Goal: Task Accomplishment & Management: Manage account settings

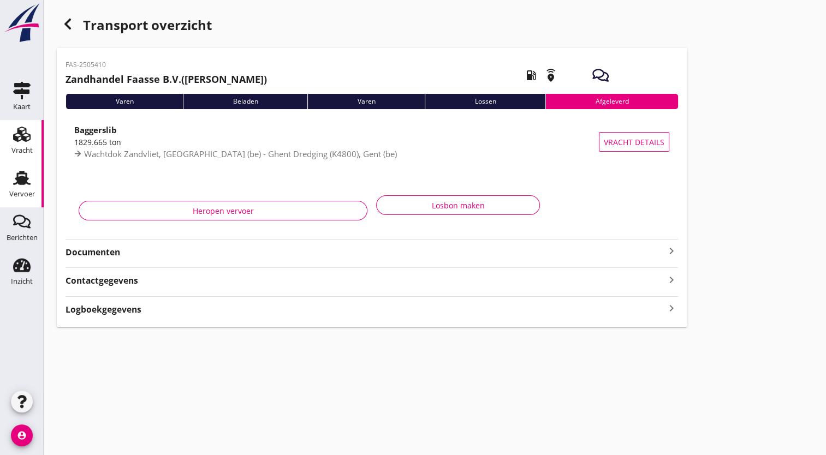
click at [22, 127] on use at bounding box center [21, 134] width 17 height 15
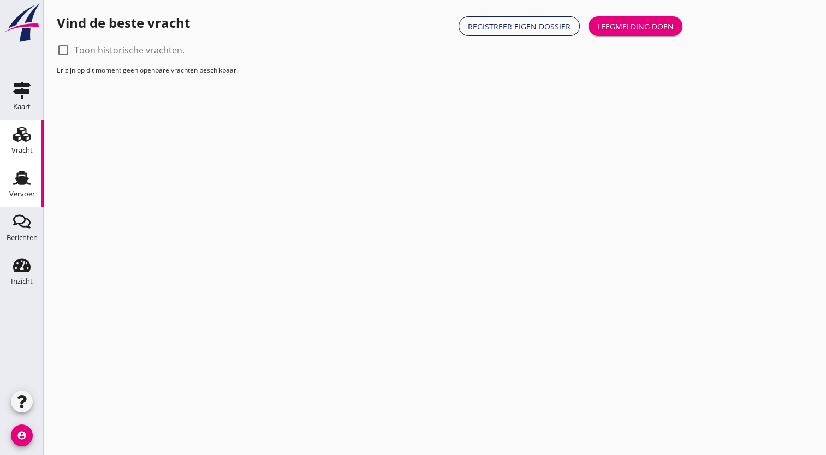
click at [20, 178] on use at bounding box center [21, 178] width 17 height 14
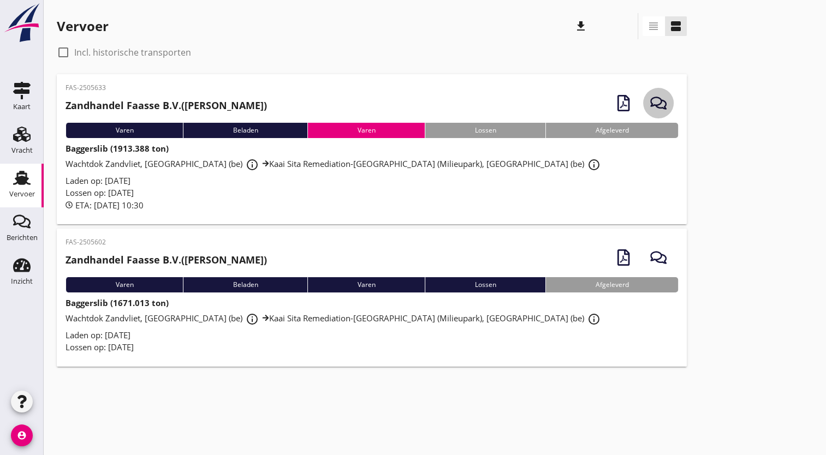
click at [658, 99] on icon "button" at bounding box center [658, 103] width 16 height 16
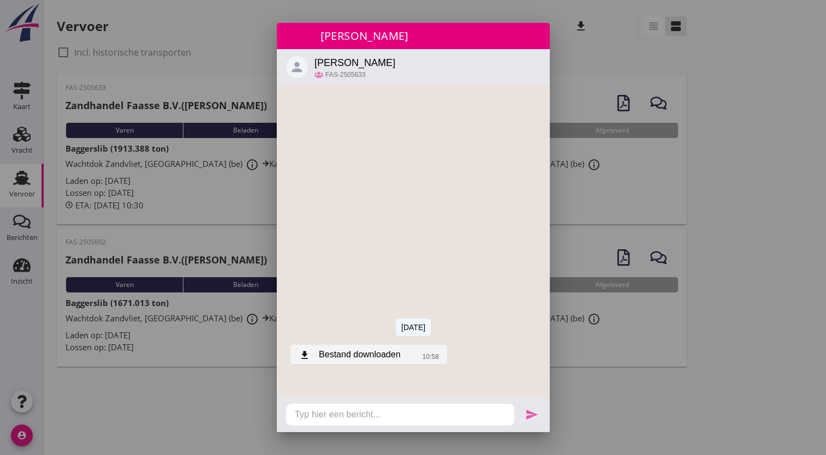
drag, startPoint x: 300, startPoint y: 355, endPoint x: 314, endPoint y: 348, distance: 15.6
click at [314, 348] on div "download Bestand downloaden" at bounding box center [349, 354] width 101 height 13
click at [540, 31] on div "sluiten [PERSON_NAME]" at bounding box center [413, 36] width 273 height 26
click at [611, 110] on div at bounding box center [413, 227] width 826 height 455
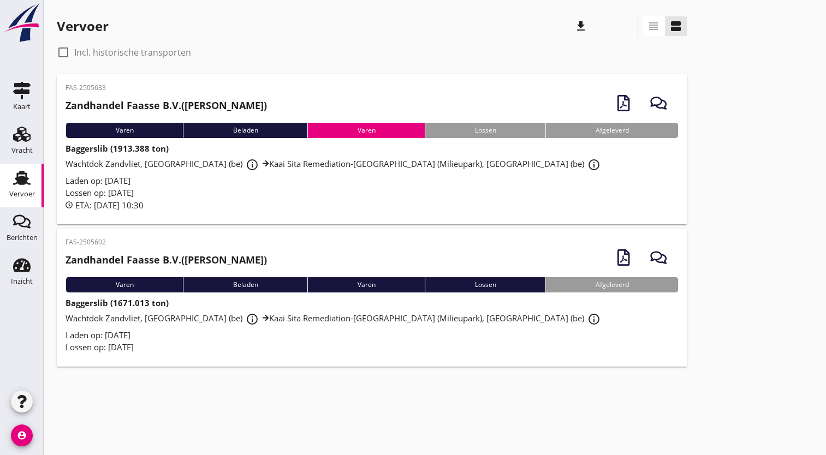
click at [334, 161] on font "Kaai Sita Remediation-[GEOGRAPHIC_DATA] (Milieupark), [GEOGRAPHIC_DATA] (be)" at bounding box center [426, 163] width 315 height 11
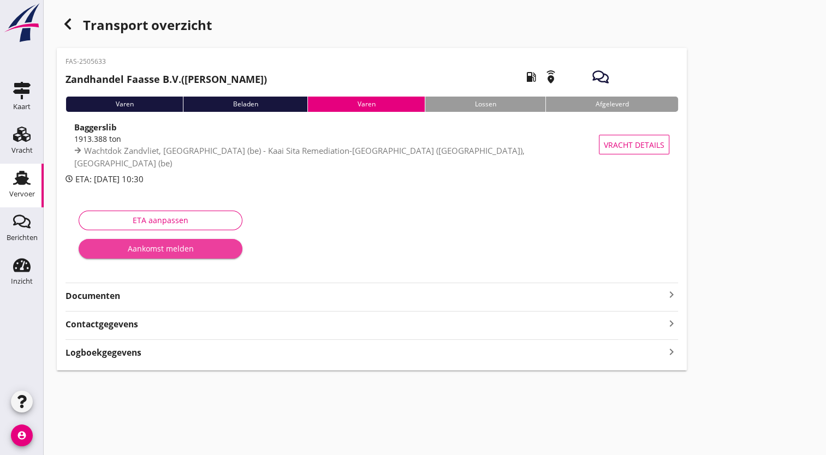
click at [177, 249] on font "Aankomst melden" at bounding box center [161, 248] width 66 height 11
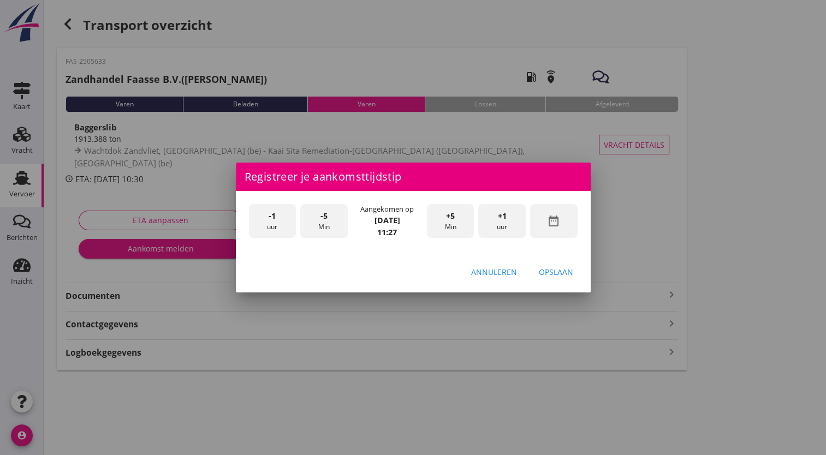
click at [284, 216] on div "-1 uur" at bounding box center [272, 221] width 47 height 34
click at [500, 223] on font "uur" at bounding box center [502, 227] width 10 height 10
click at [450, 217] on span "+5" at bounding box center [450, 216] width 9 height 12
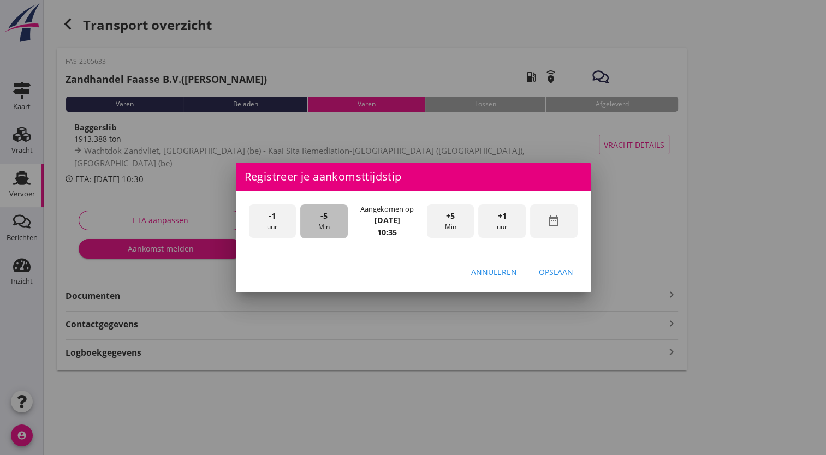
click at [320, 222] on font "Min" at bounding box center [323, 227] width 11 height 10
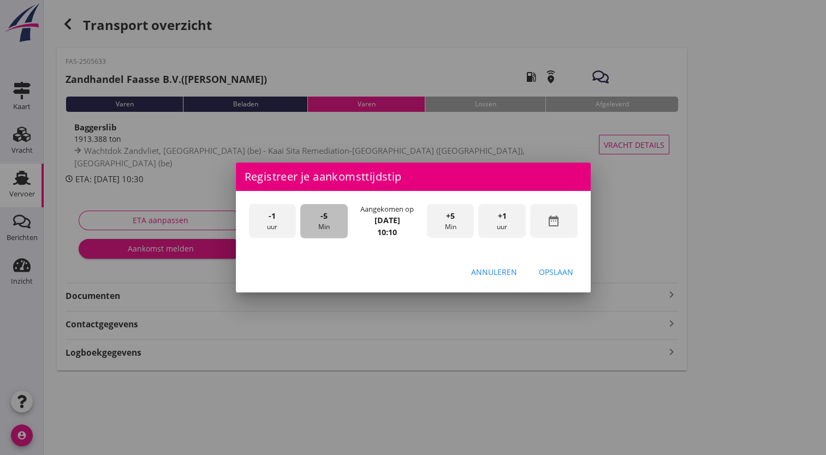
click at [320, 222] on font "Min" at bounding box center [323, 227] width 11 height 10
click at [563, 272] on div "Opslaan" at bounding box center [556, 271] width 34 height 11
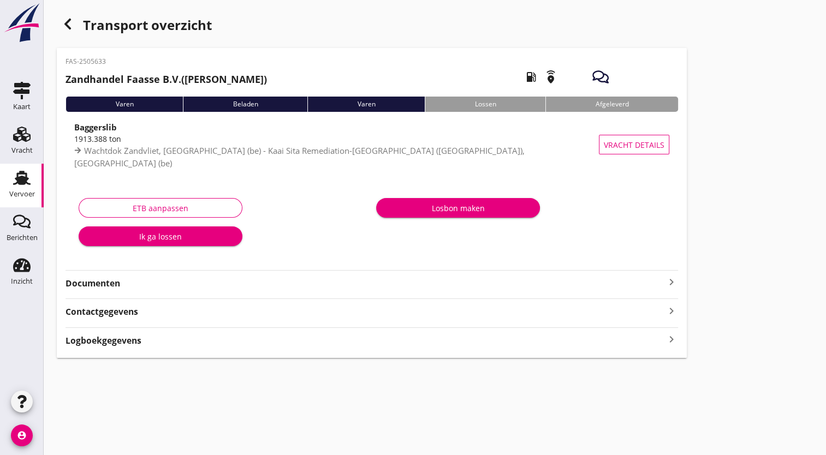
click at [164, 237] on font "Ik ga lossen" at bounding box center [160, 236] width 43 height 11
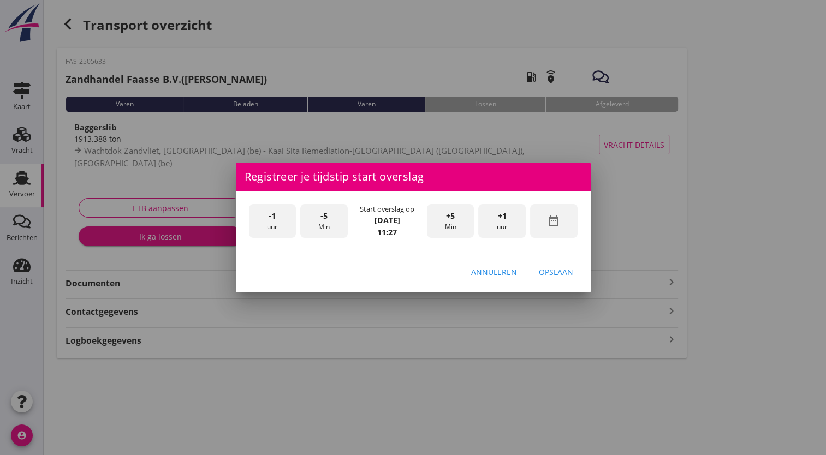
click at [271, 222] on font "uur" at bounding box center [272, 227] width 10 height 10
click at [450, 233] on div "+5 Min" at bounding box center [450, 221] width 47 height 34
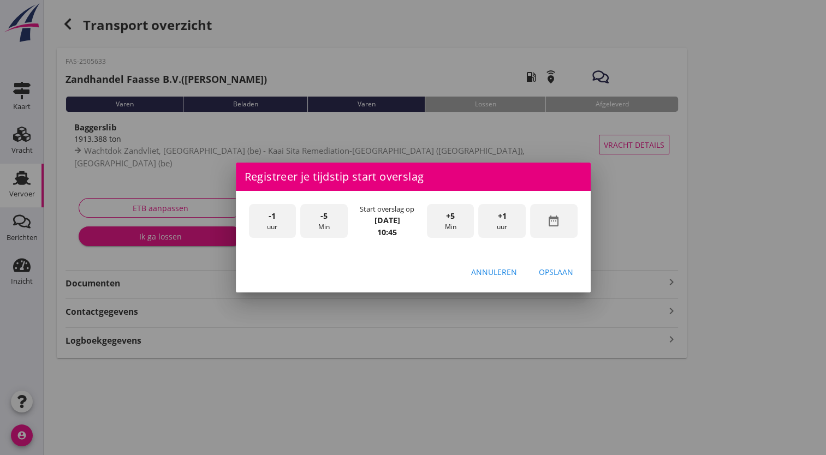
click at [559, 274] on div "Opslaan" at bounding box center [556, 271] width 34 height 11
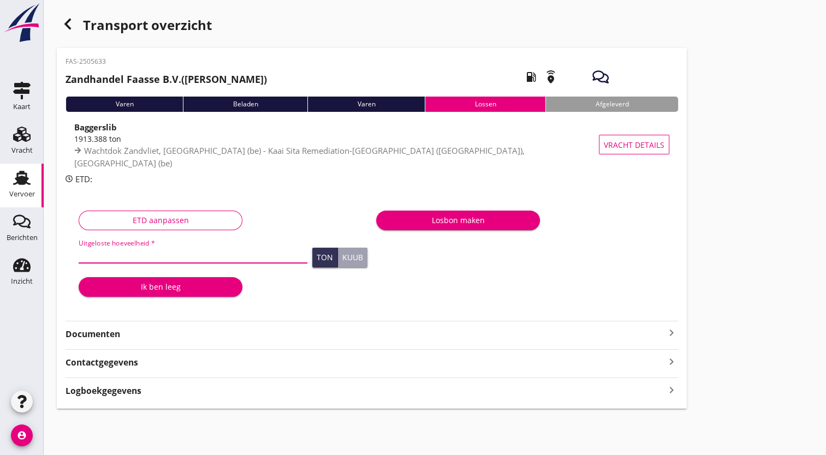
click at [121, 250] on input "Uitgeloste hoeveelheid *" at bounding box center [193, 254] width 229 height 17
type input "1913"
type input "1913.388"
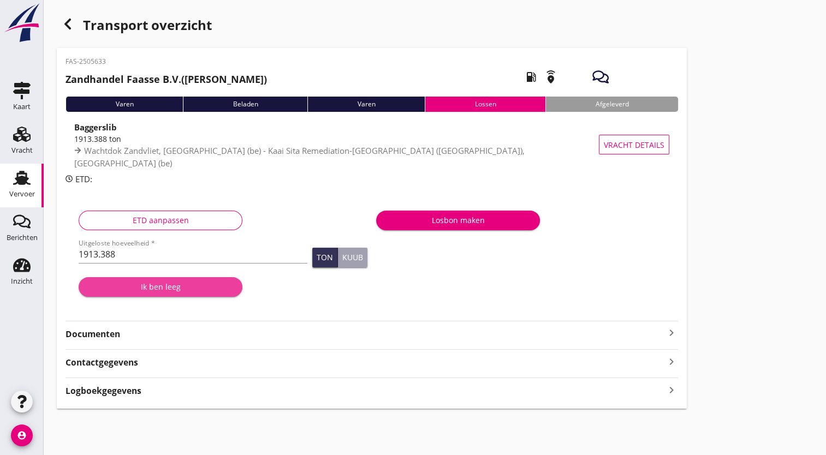
click at [148, 286] on font "Ik ben leeg" at bounding box center [161, 286] width 40 height 11
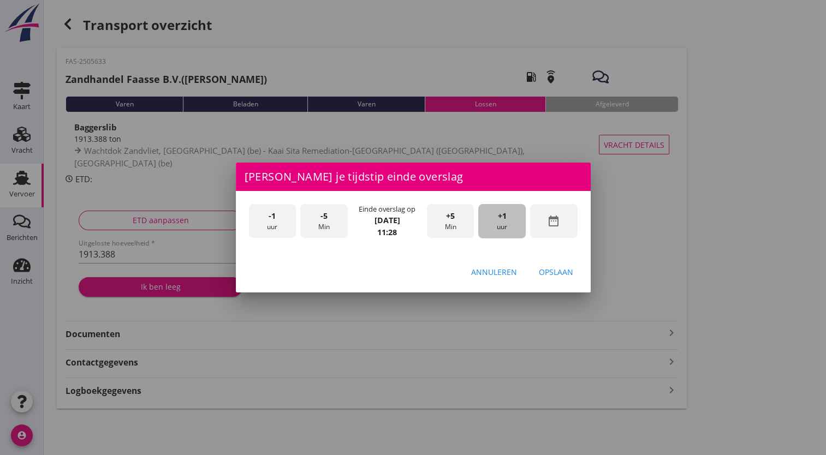
click at [499, 230] on font "uur" at bounding box center [502, 227] width 10 height 10
click at [500, 228] on font "uur" at bounding box center [502, 227] width 10 height 10
click at [447, 222] on span "+5" at bounding box center [450, 216] width 9 height 12
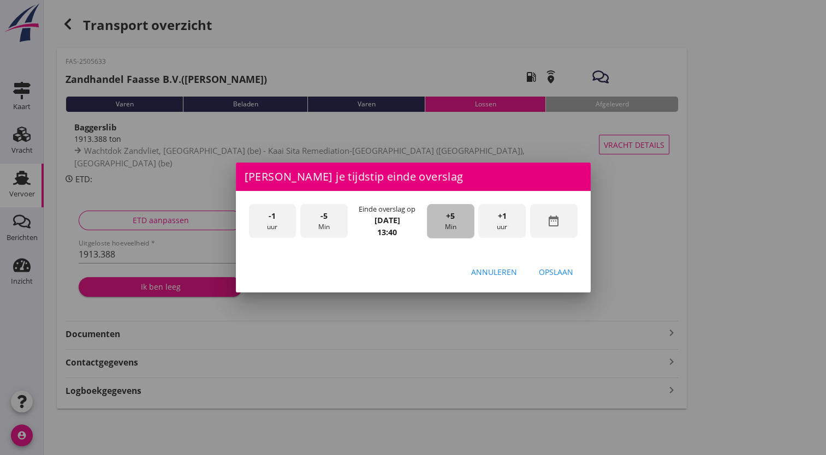
click at [447, 222] on span "+5" at bounding box center [450, 216] width 9 height 12
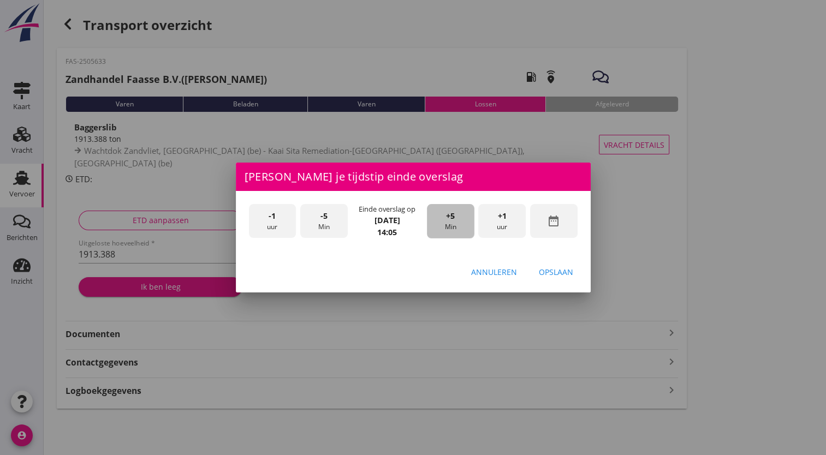
click at [447, 222] on span "+5" at bounding box center [450, 216] width 9 height 12
click at [323, 220] on span "-5" at bounding box center [323, 216] width 7 height 12
click at [556, 273] on div "Opslaan" at bounding box center [556, 271] width 34 height 11
